Goal: Register for event/course

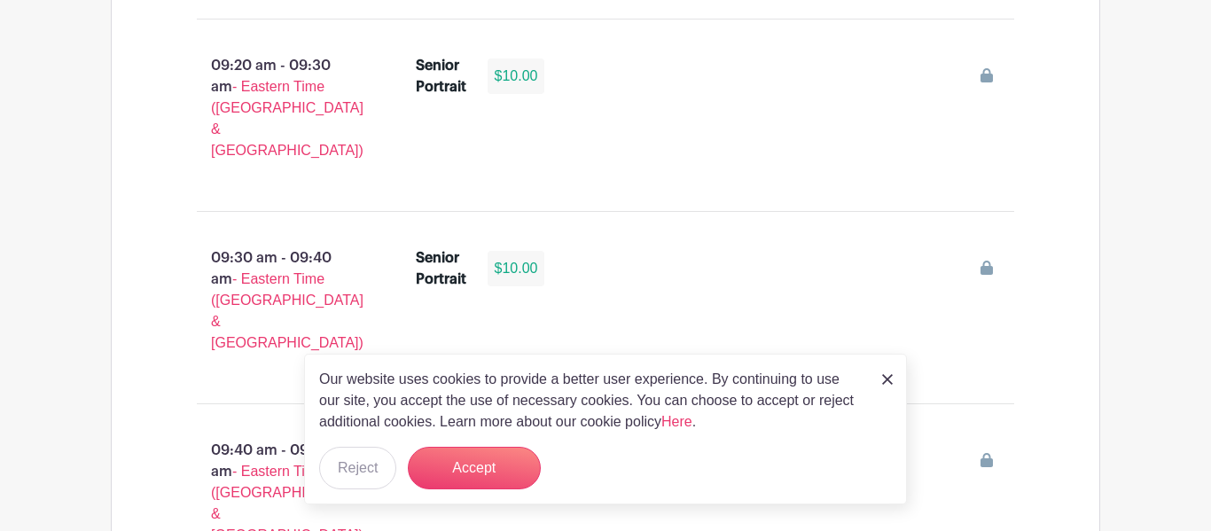
scroll to position [1747, 0]
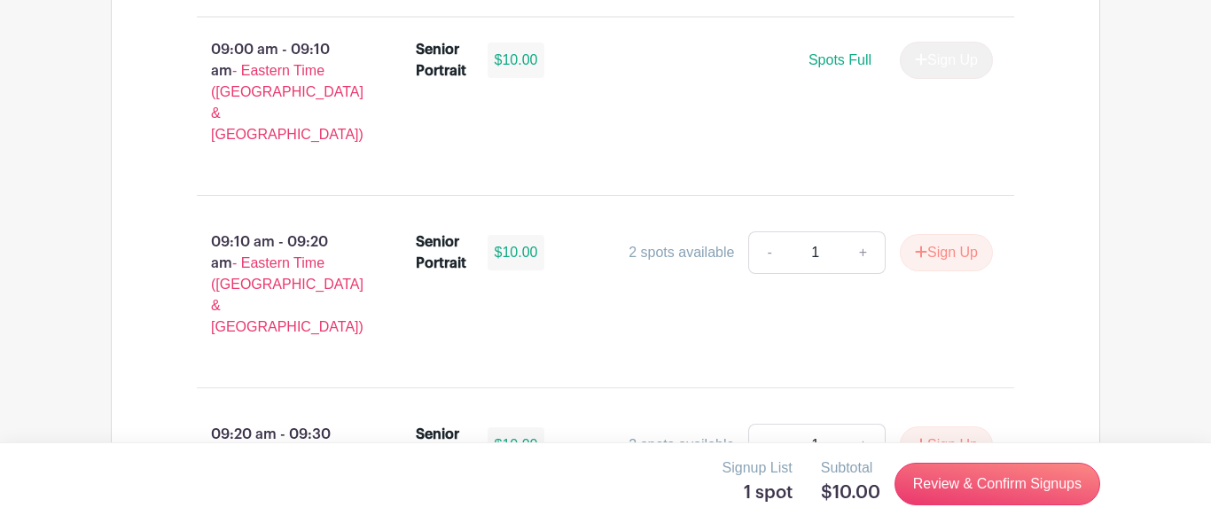
scroll to position [1374, 0]
click at [656, 100] on div "Senior Portrait $10.00 Spots Full Sign Up" at bounding box center [716, 97] width 656 height 135
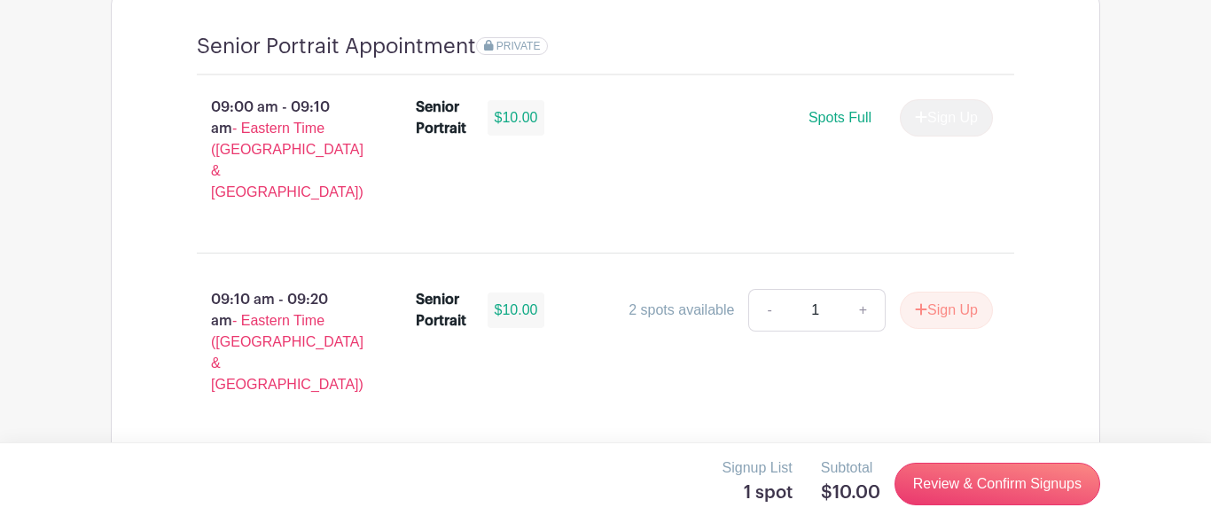
scroll to position [1310, 0]
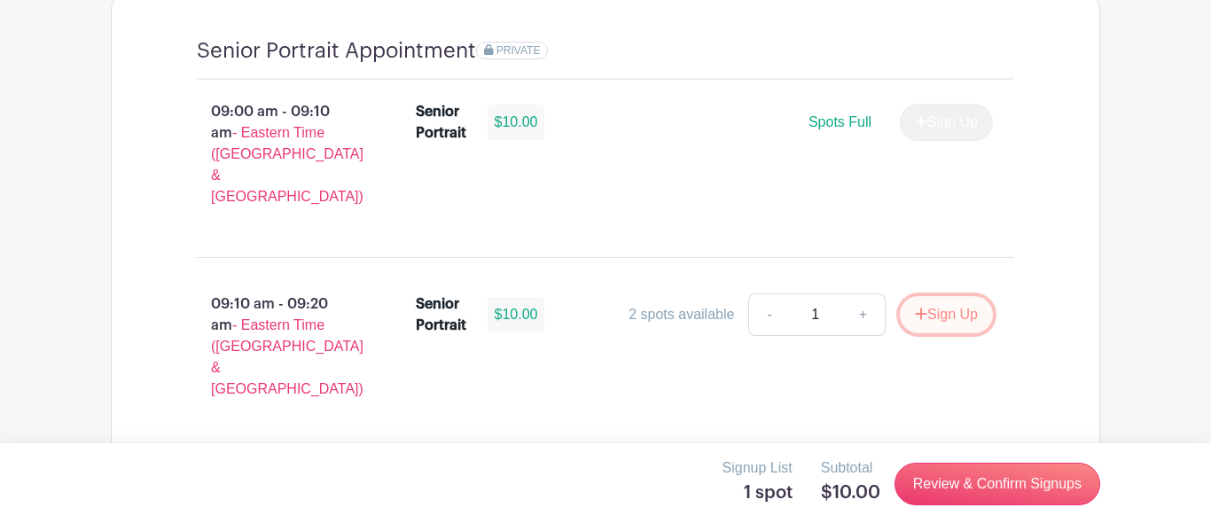
click at [927, 296] on button "Sign Up" at bounding box center [946, 314] width 93 height 37
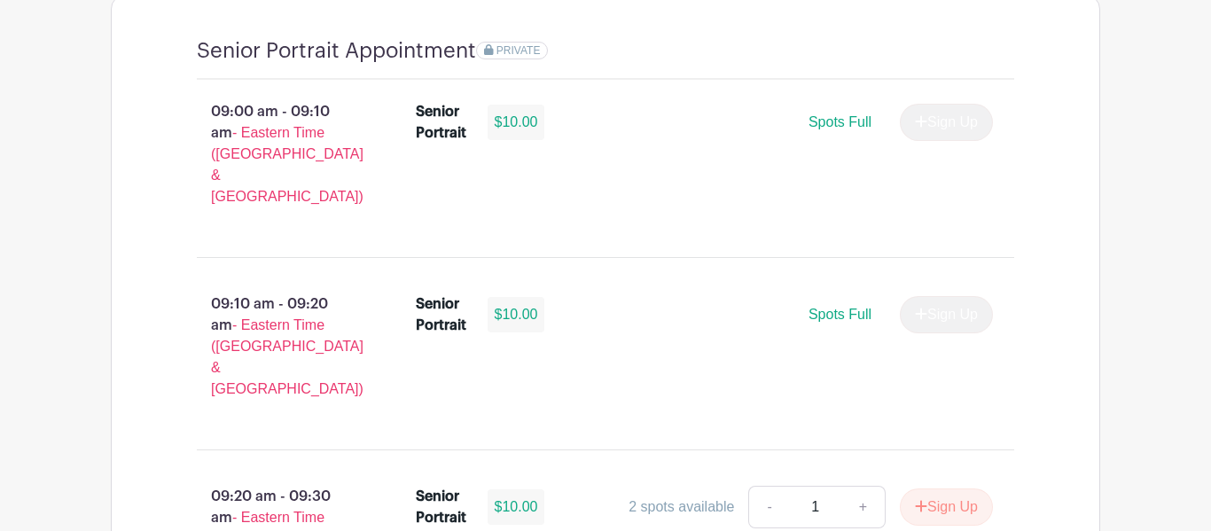
click at [917, 296] on div "Sign Up" at bounding box center [939, 314] width 107 height 37
click at [759, 486] on link "-" at bounding box center [768, 507] width 41 height 43
click at [830, 307] on span "Spots Full" at bounding box center [840, 314] width 63 height 15
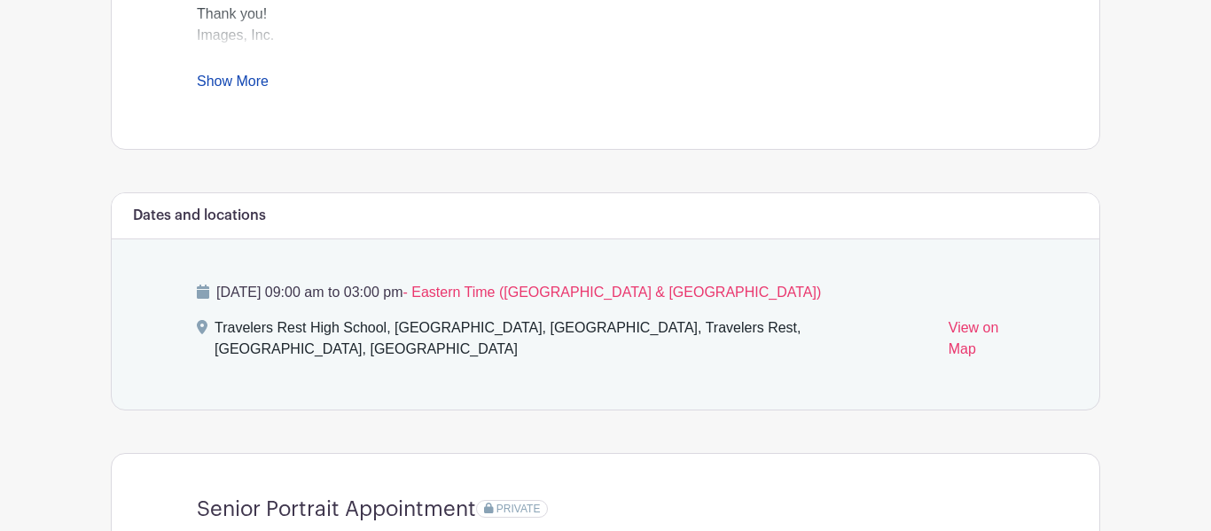
scroll to position [849, 0]
